Goal: Check status: Check status

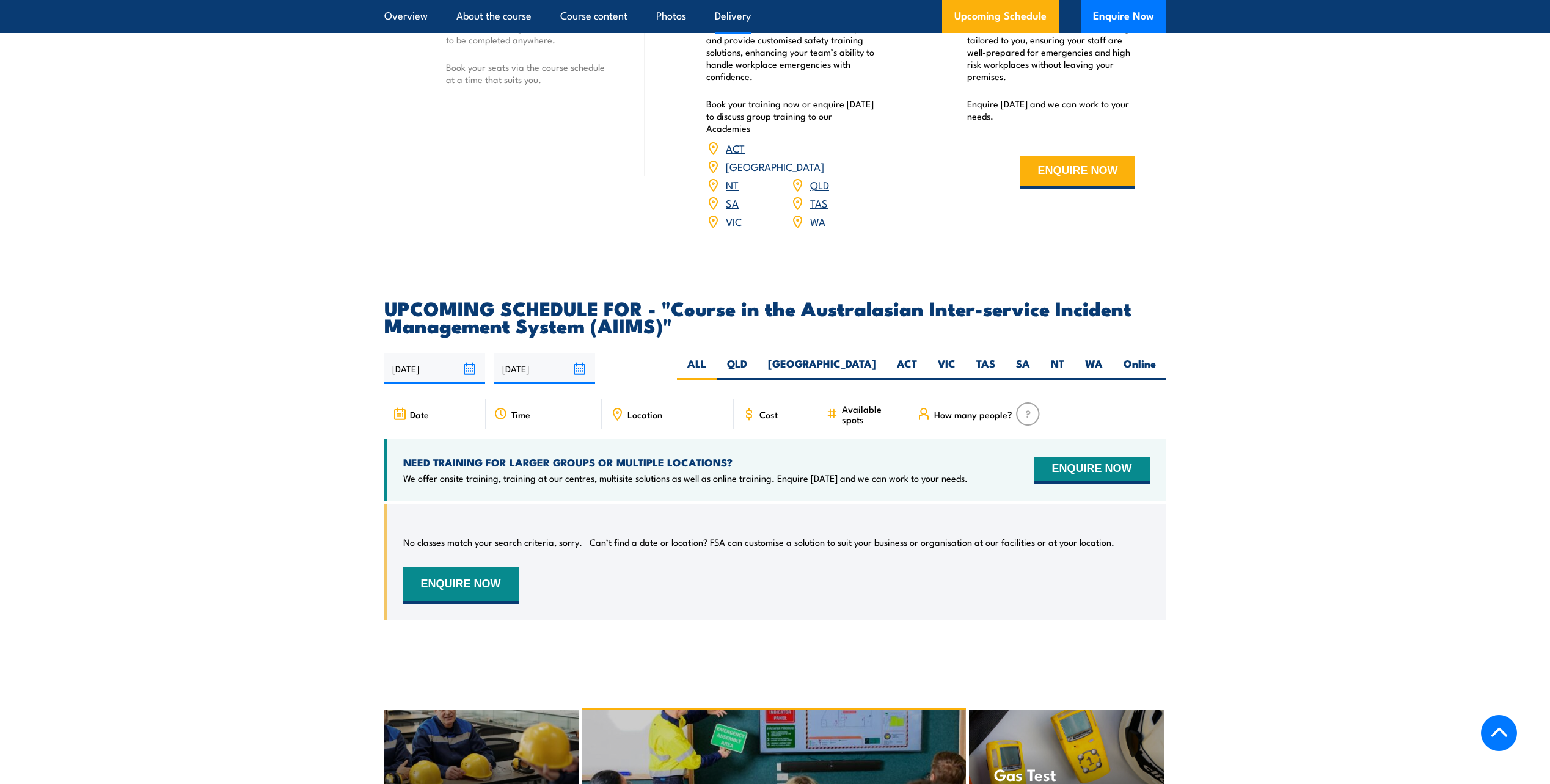
scroll to position [1771, 0]
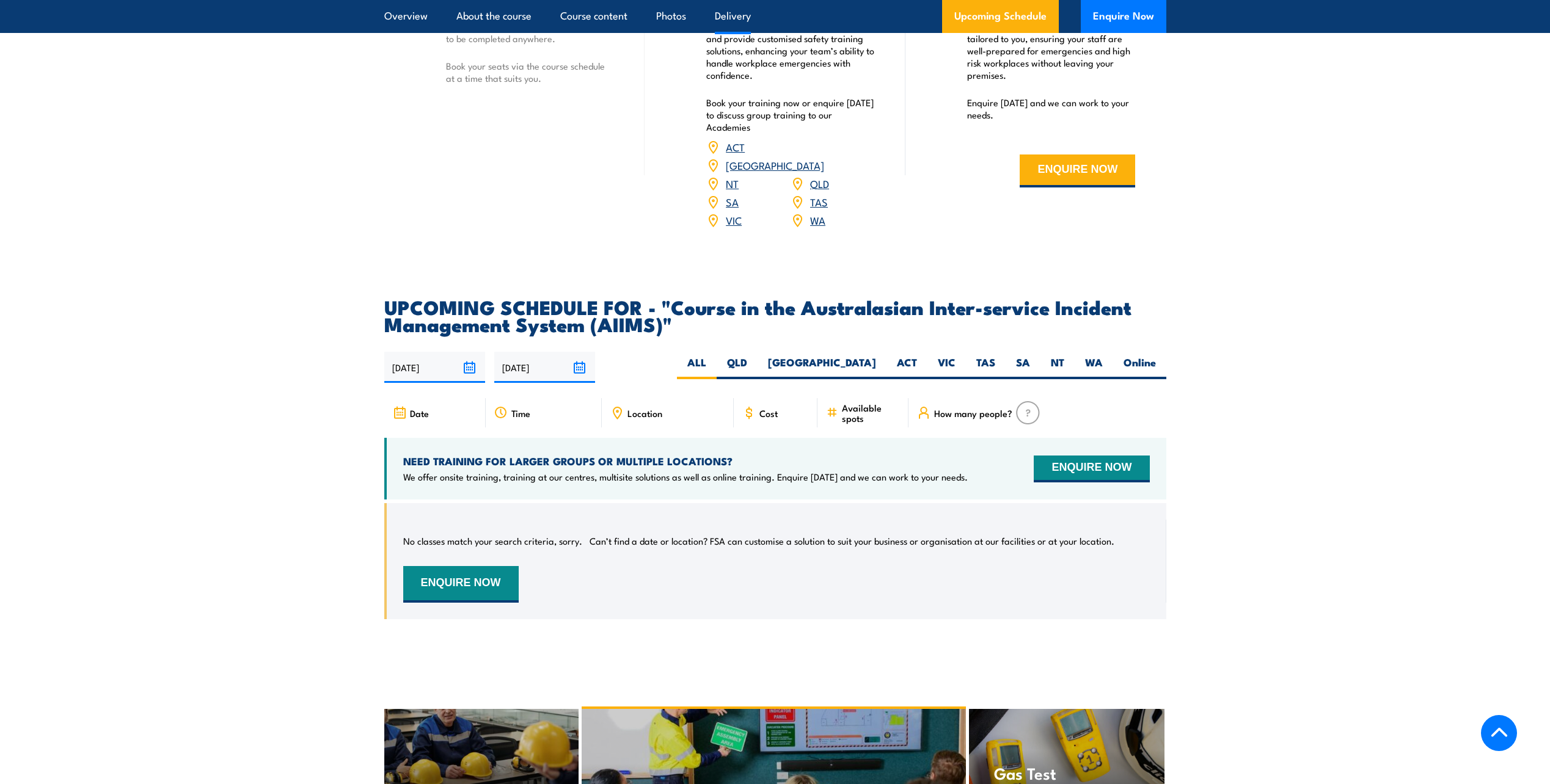
click at [582, 352] on input "[DATE]" at bounding box center [544, 368] width 101 height 31
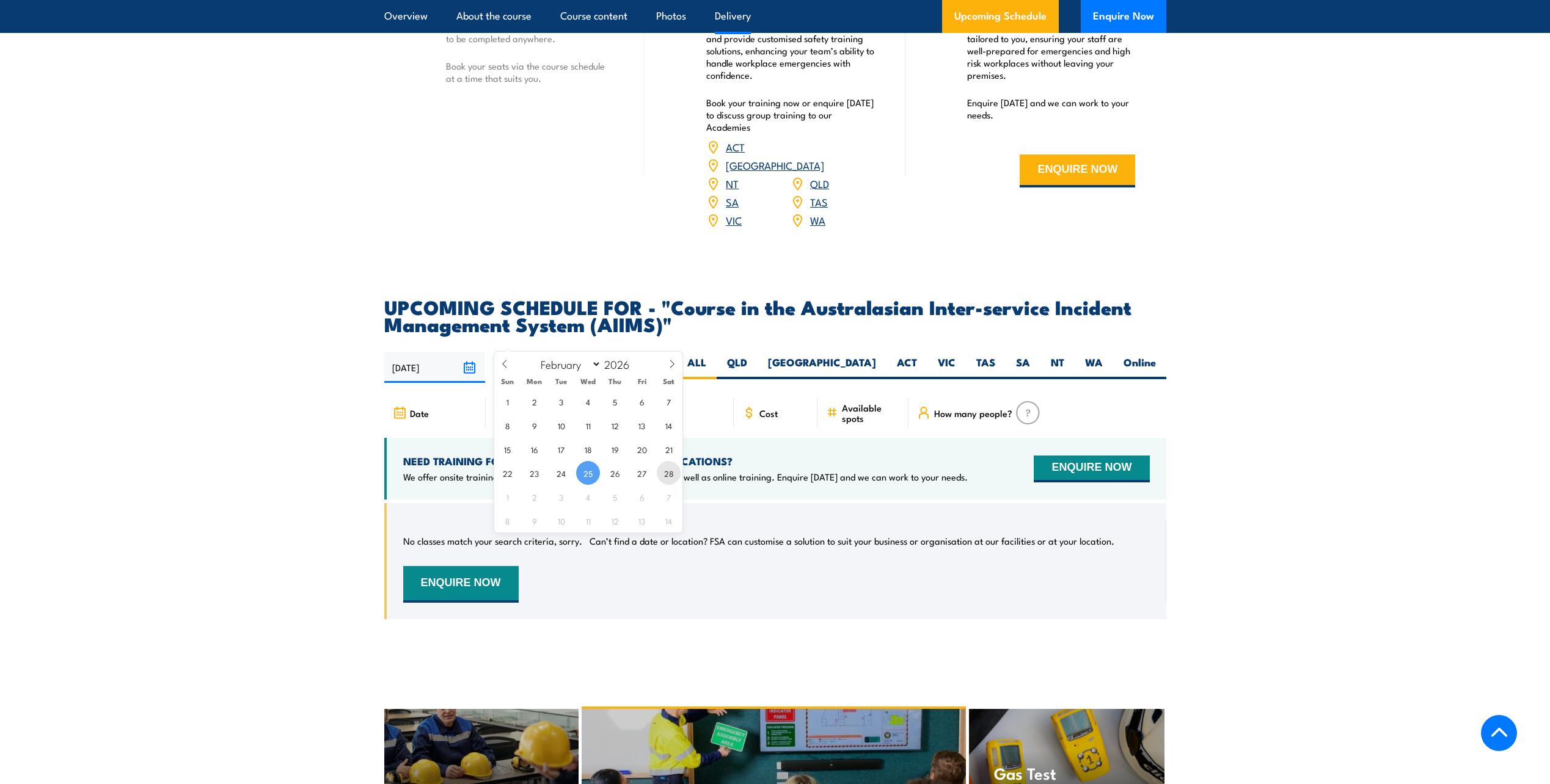
click at [666, 473] on span "28" at bounding box center [669, 473] width 24 height 24
type input "[DATE]"
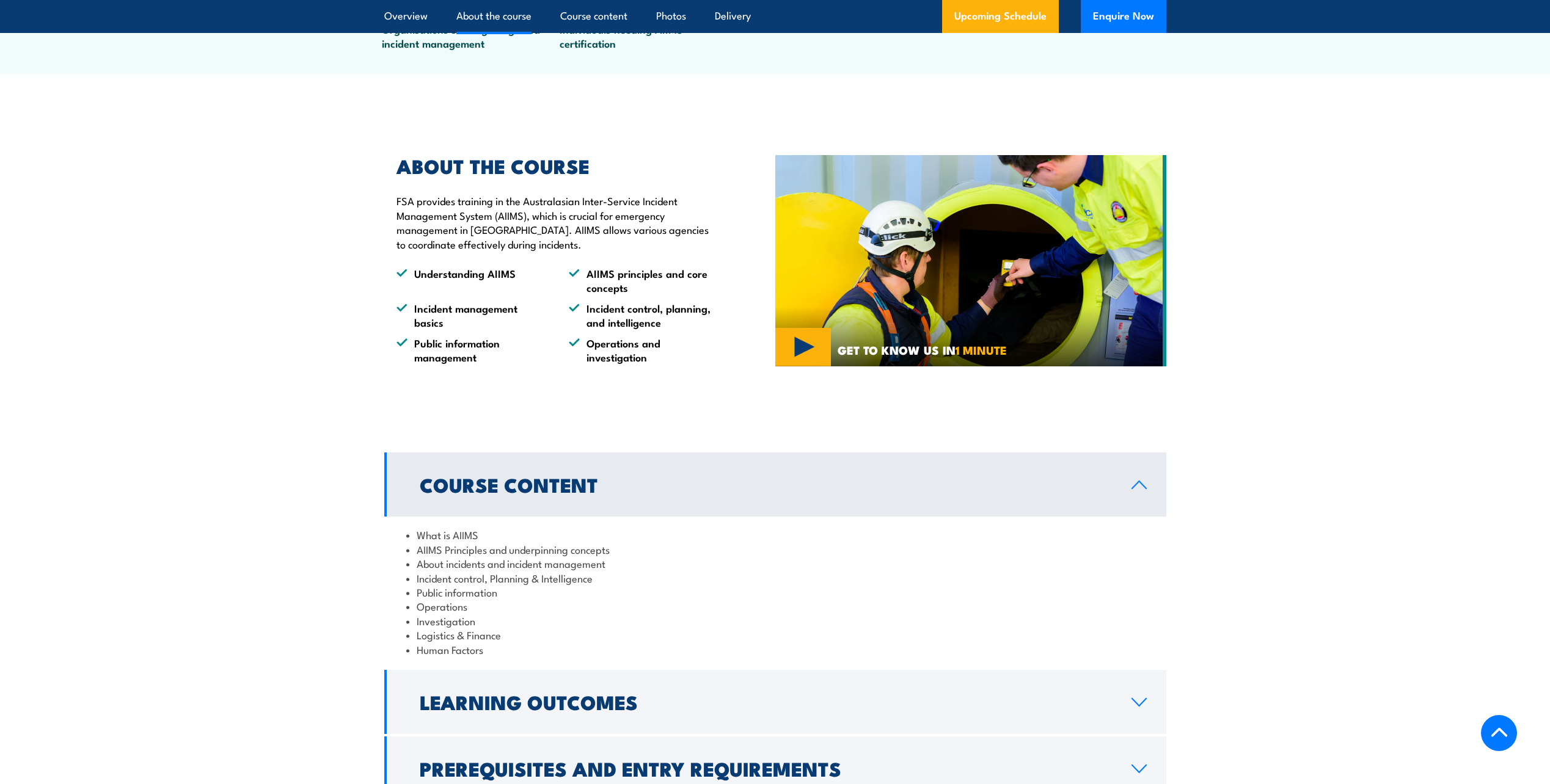
scroll to position [632, 0]
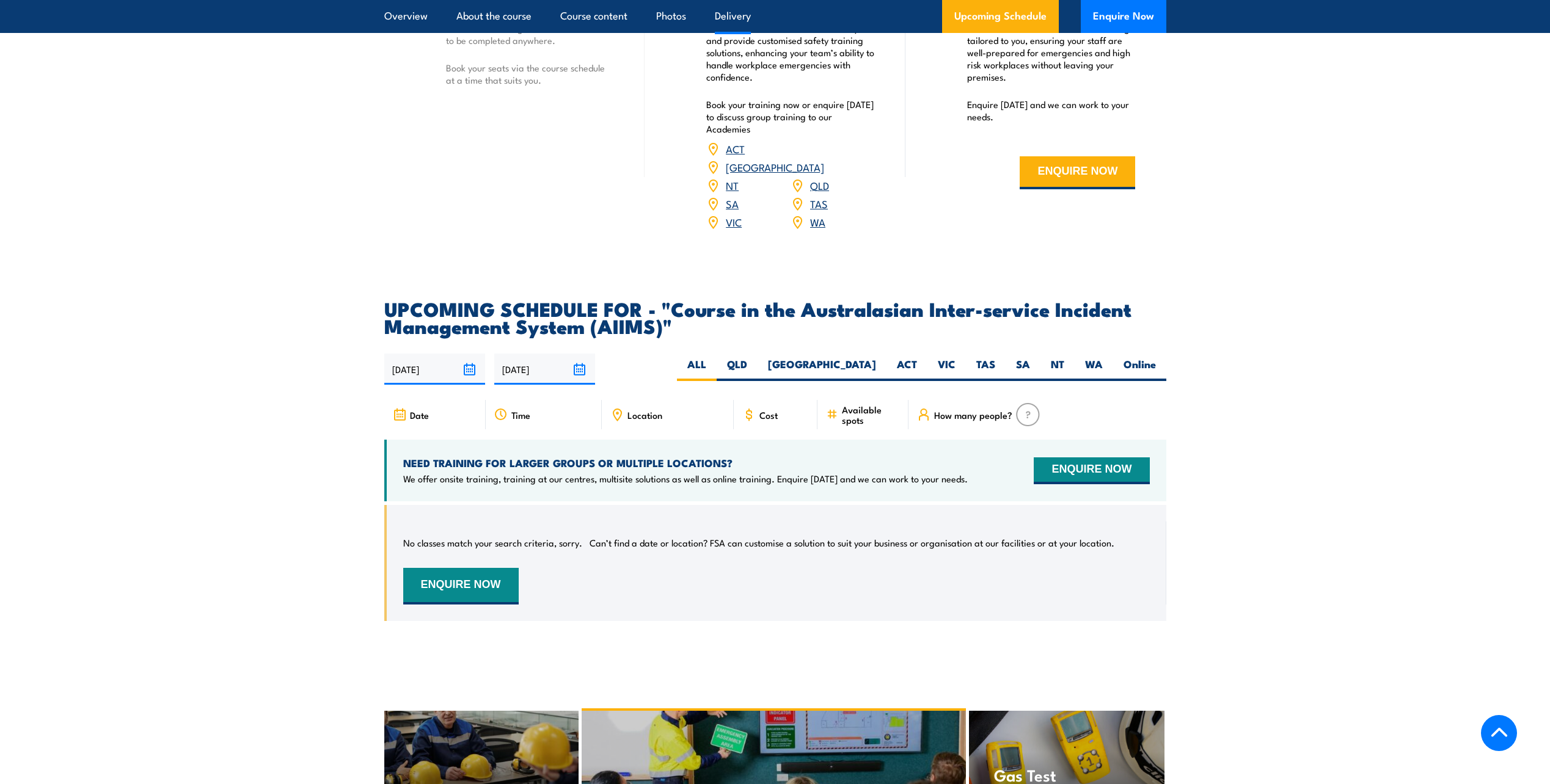
scroll to position [1771, 0]
